Goal: Information Seeking & Learning: Learn about a topic

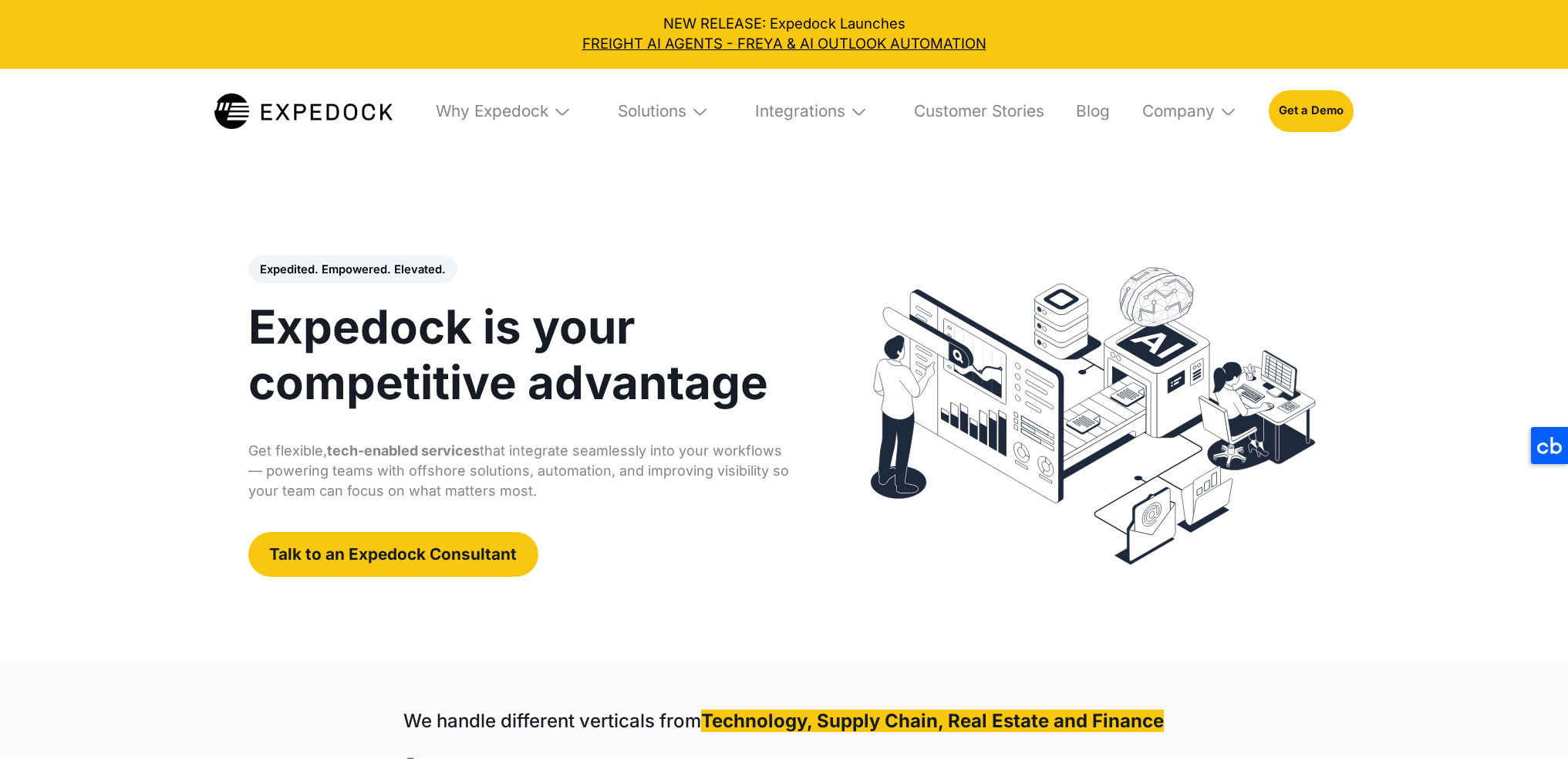
select select
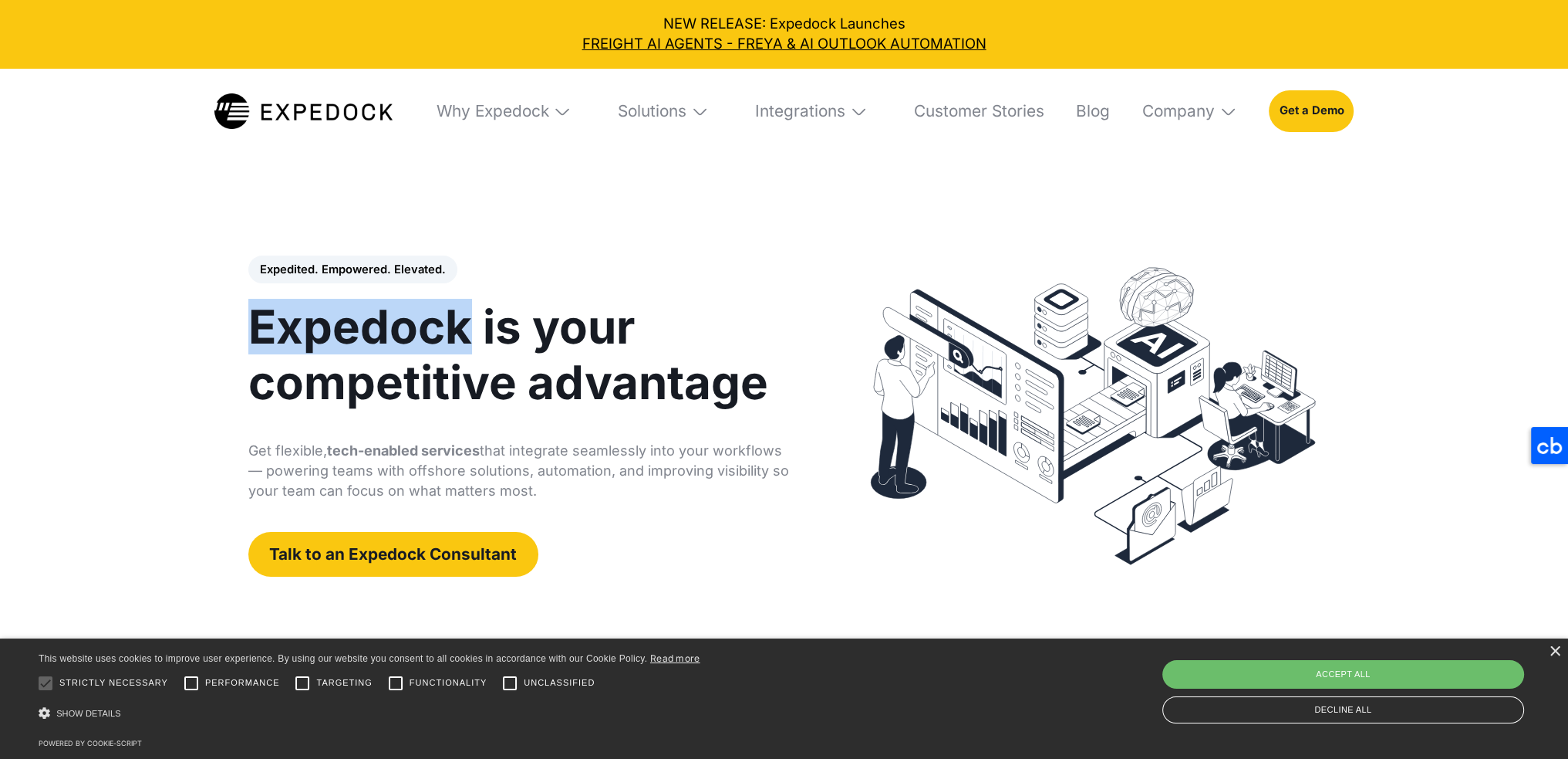
drag, startPoint x: 237, startPoint y: 323, endPoint x: 468, endPoint y: 332, distance: 231.2
click at [468, 332] on div "Expedited. Empowered. Elevated. Automate Freight Document Extraction at 99.97% …" at bounding box center [536, 416] width 605 height 321
copy h1 "Expedock"
click at [1546, 447] on icon at bounding box center [1550, 445] width 37 height 37
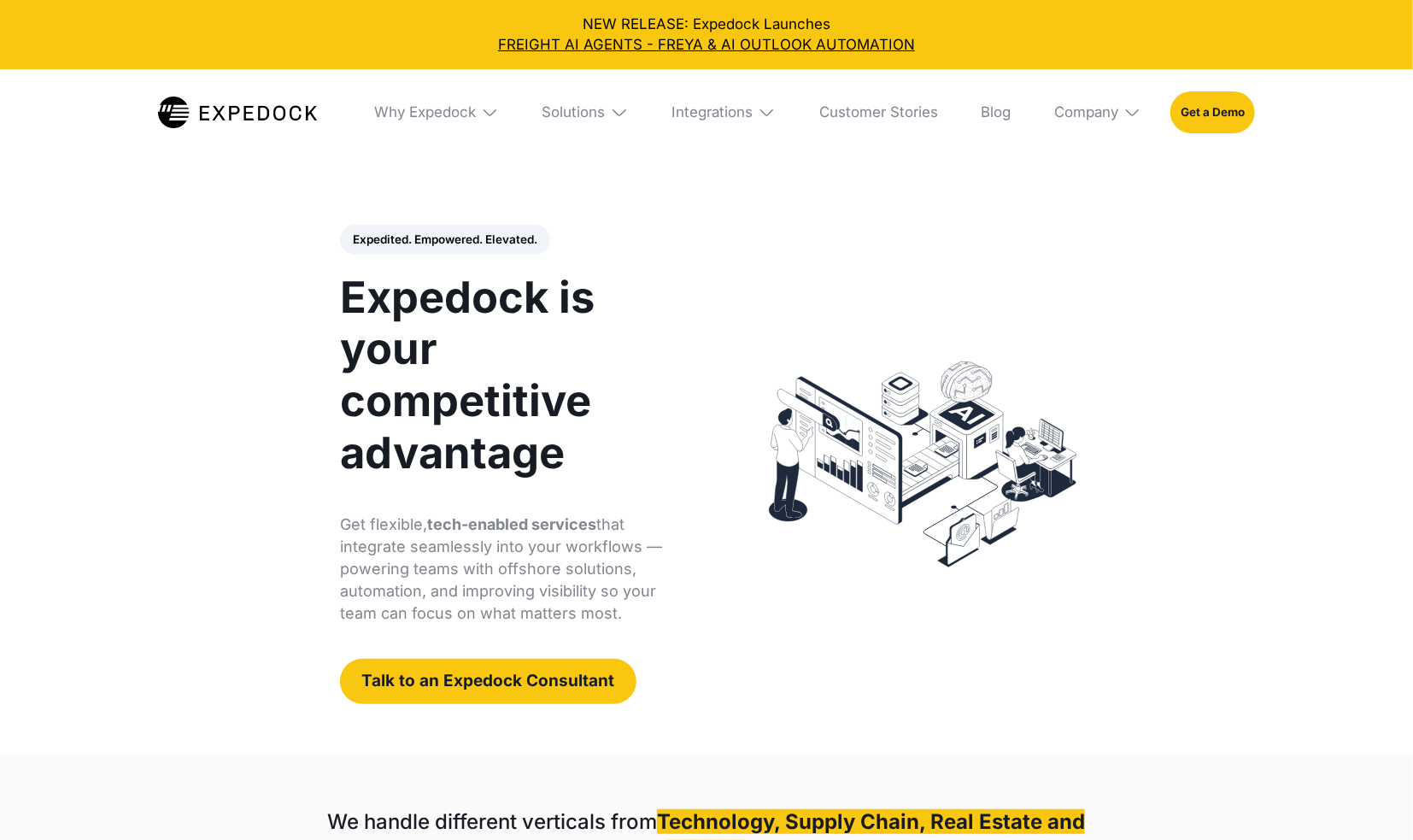
select select
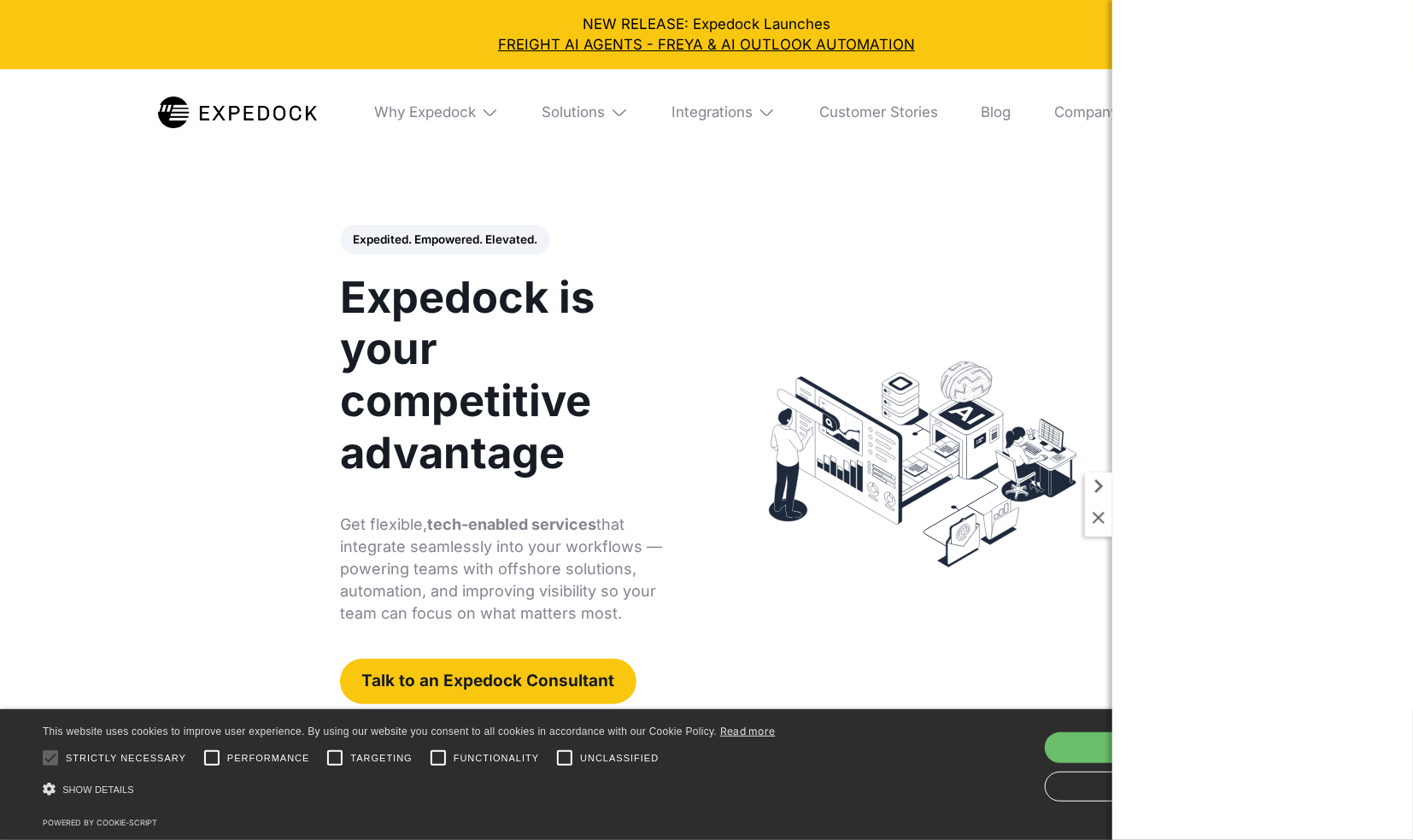
click at [825, 249] on div "Expedited. Empowered. Elevated. Automate Freight Document Extraction at 99.97% …" at bounding box center [706, 464] width 767 height 479
click at [1093, 485] on icon at bounding box center [1098, 486] width 27 height 27
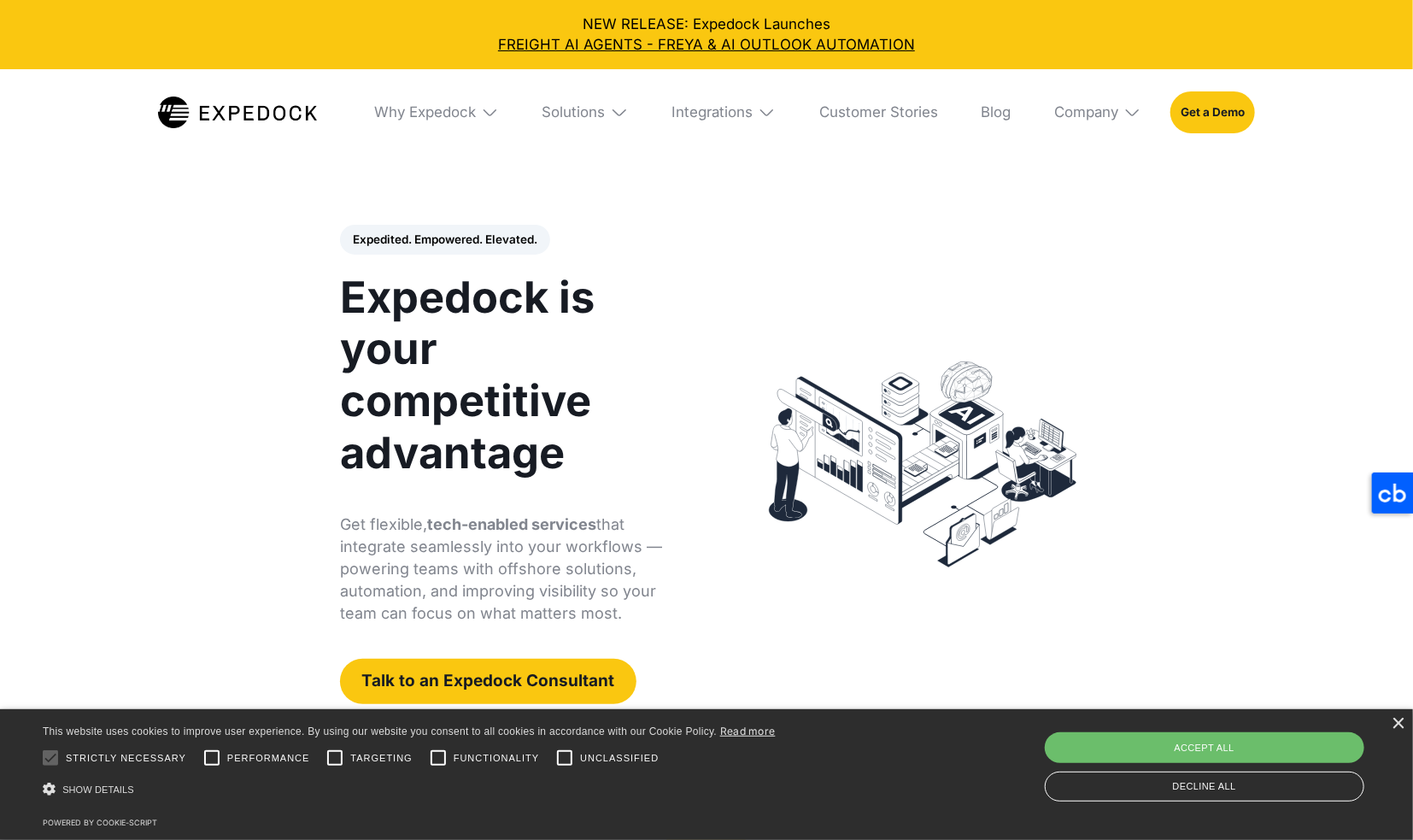
click at [612, 119] on img at bounding box center [619, 112] width 18 height 18
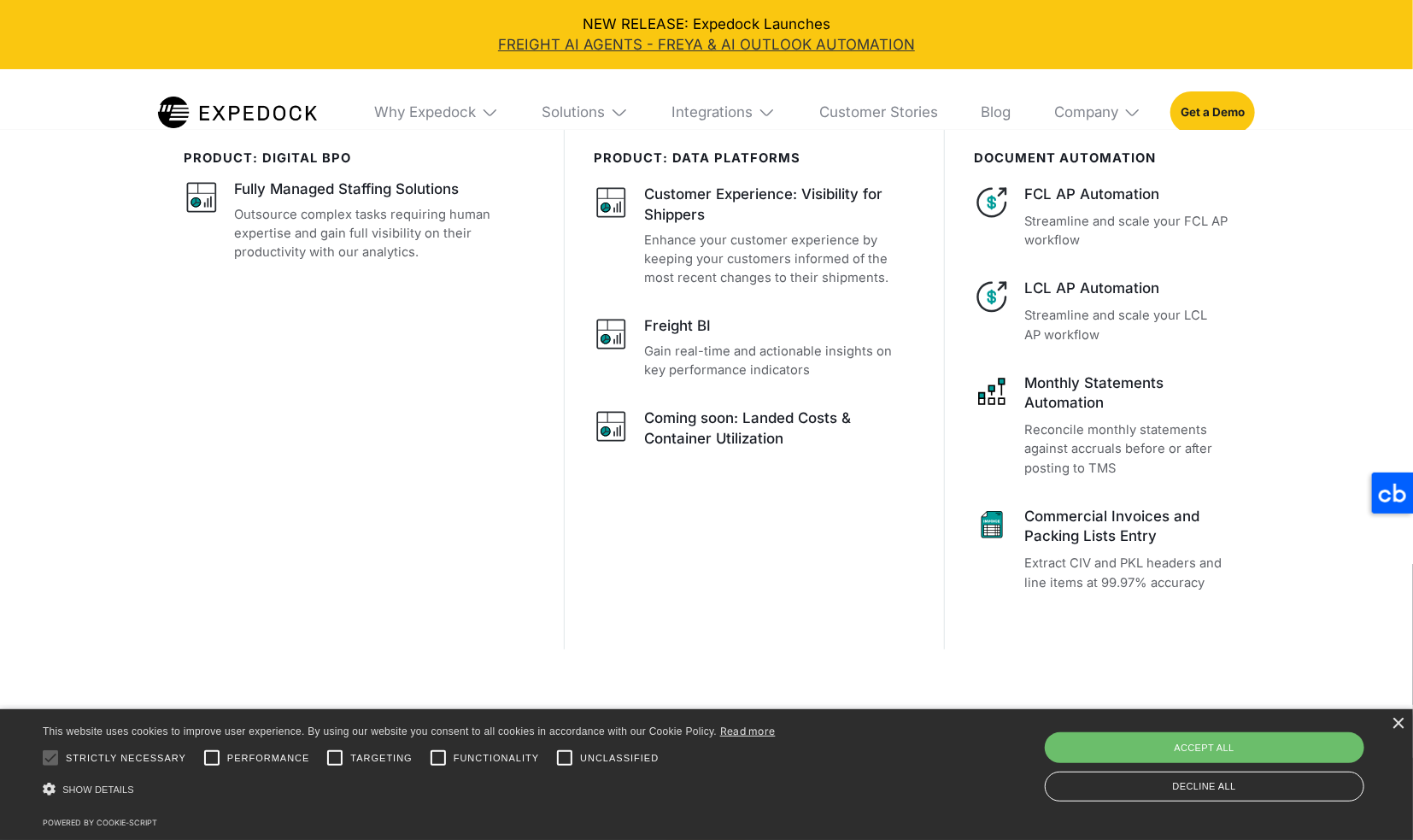
click at [1062, 50] on link "FREIGHT AI AGENTS - FREYA & AI OUTLOOK AUTOMATION" at bounding box center [706, 45] width 1384 height 20
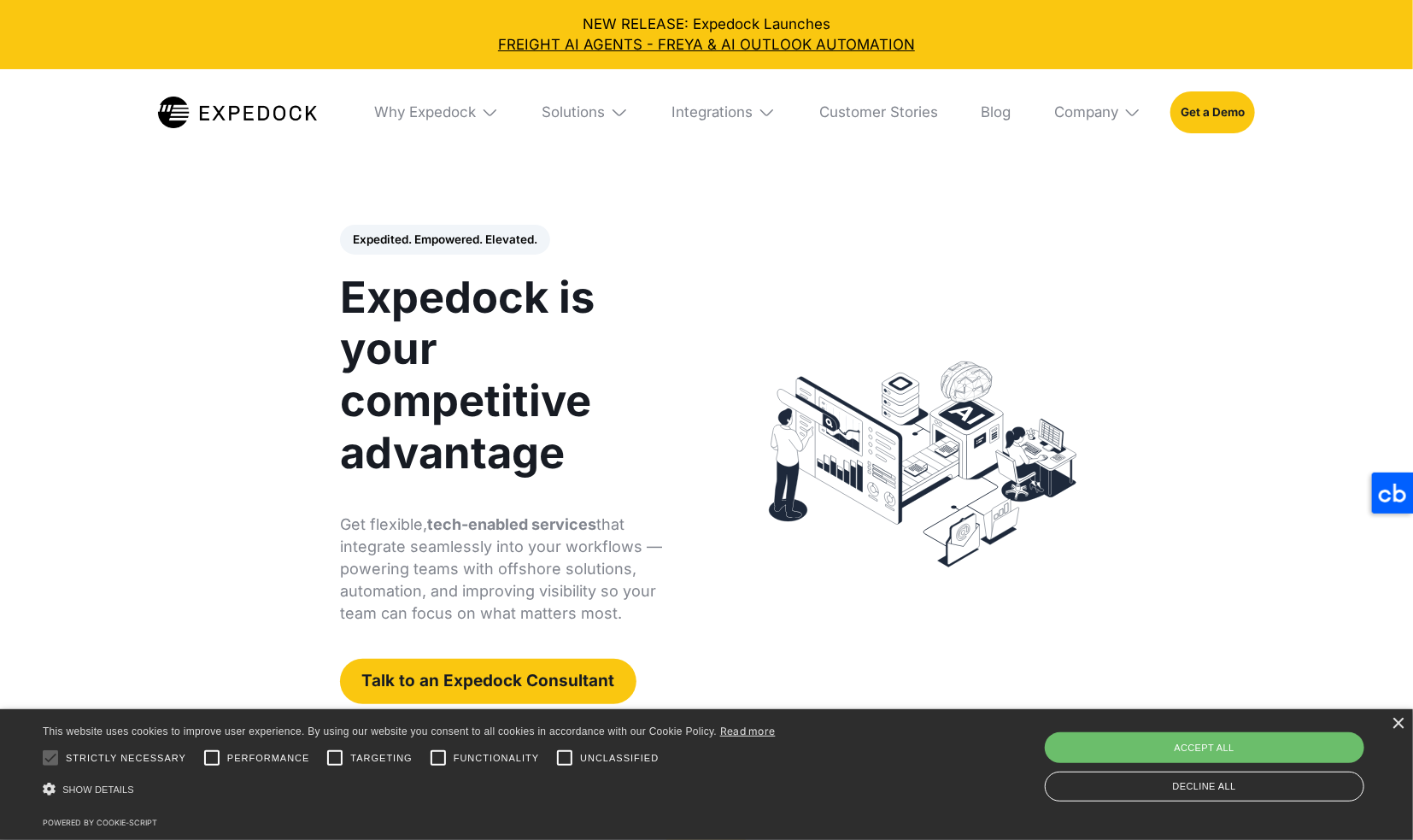
click at [1087, 118] on div "Company" at bounding box center [1086, 112] width 64 height 18
click at [1085, 268] on link "Careers" at bounding box center [1098, 272] width 116 height 47
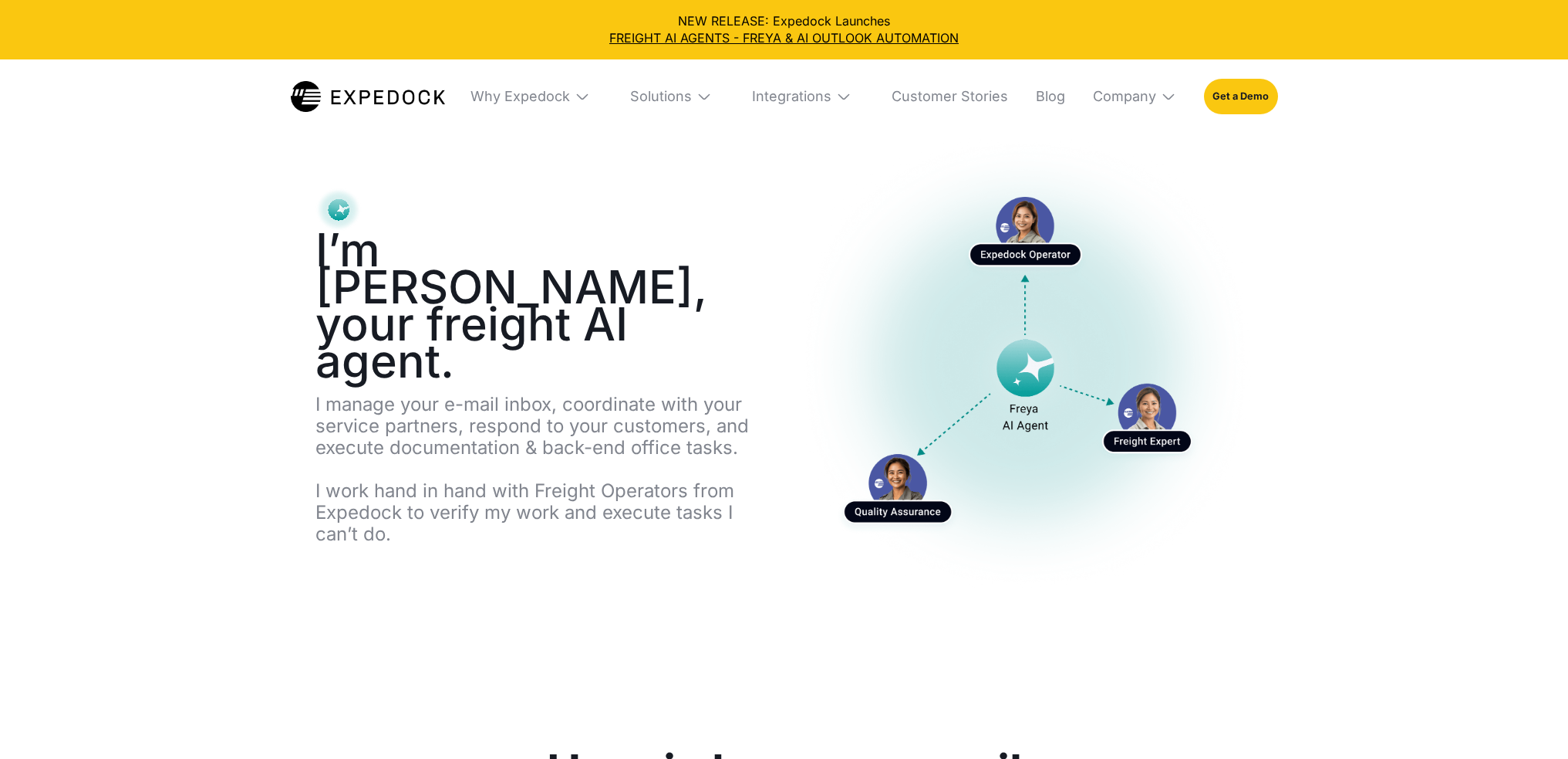
select select
